Goal: Task Accomplishment & Management: Manage account settings

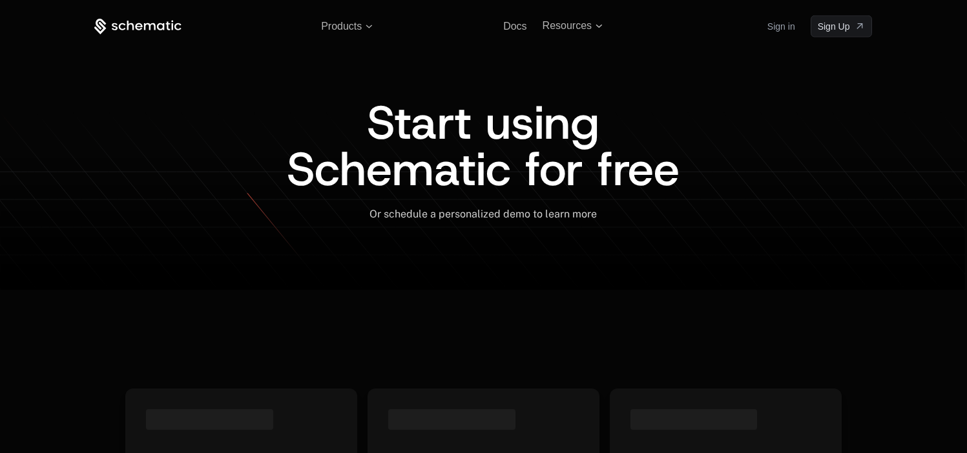
click at [785, 25] on link "Sign in" at bounding box center [781, 26] width 28 height 21
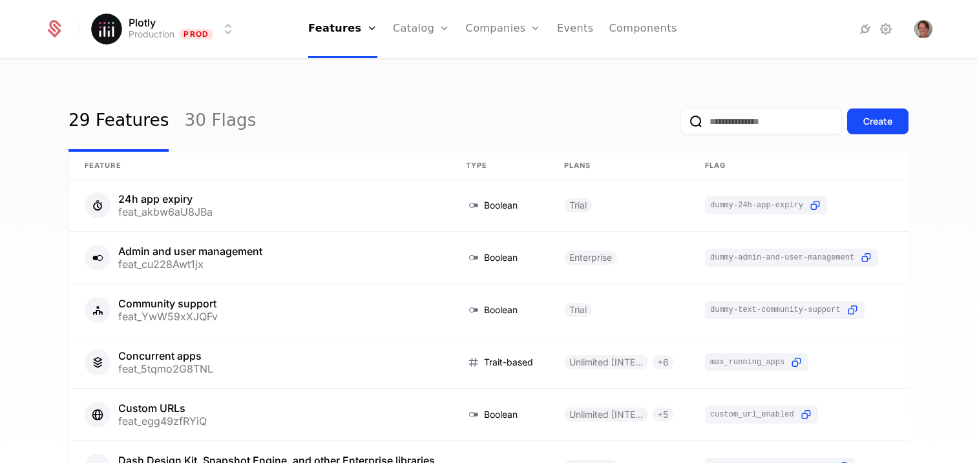
click at [434, 76] on div "Plans Add Ons Credits Configuration" at bounding box center [442, 94] width 98 height 103
click at [433, 68] on link "Plans" at bounding box center [441, 63] width 67 height 10
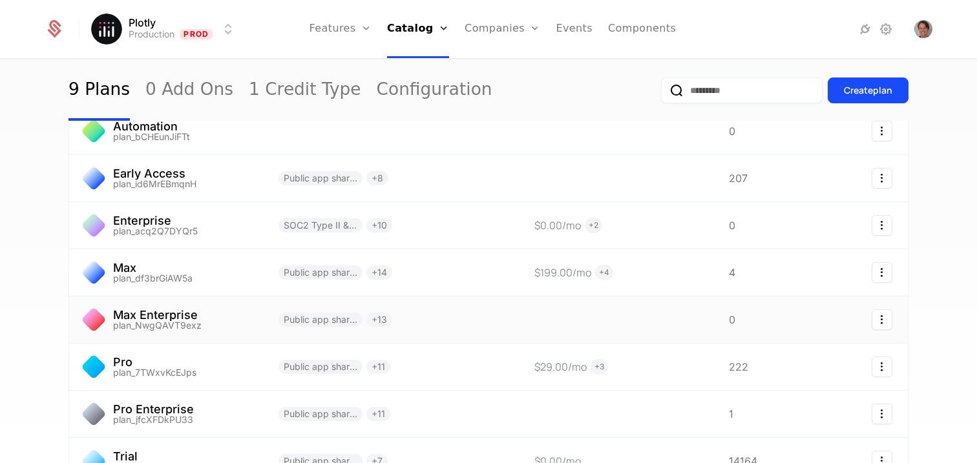
scroll to position [229, 0]
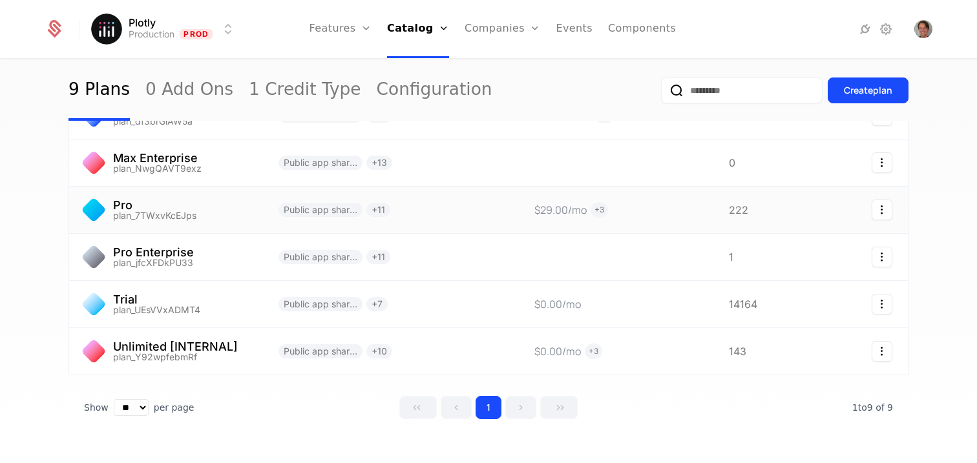
click at [125, 208] on link at bounding box center [166, 210] width 194 height 47
